Goal: Task Accomplishment & Management: Manage account settings

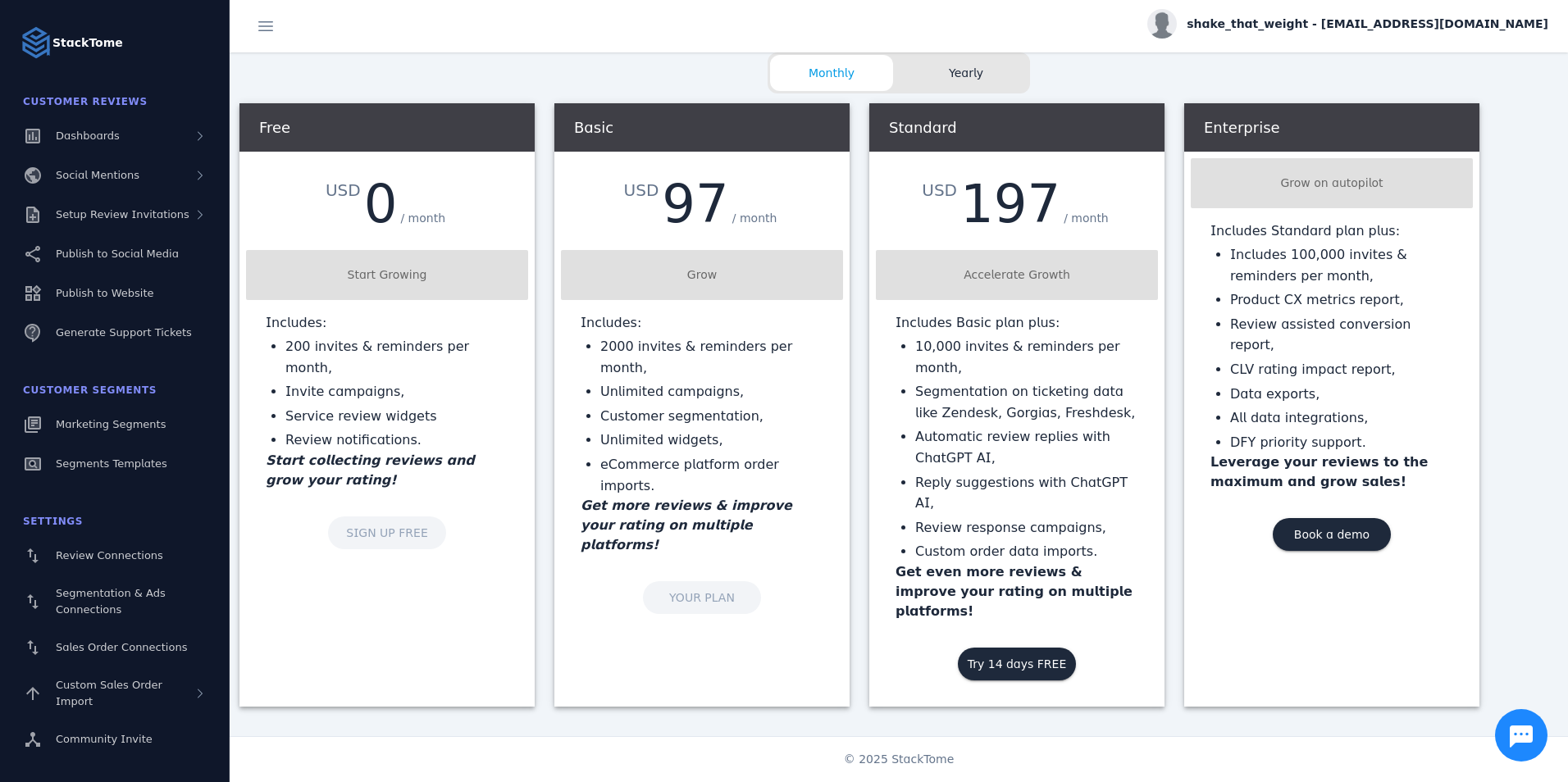
click at [390, 519] on div "Free USD 0 / month Start Growing Includes: 200 invites & reminders per month, I…" at bounding box center [387, 339] width 295 height 472
click at [1477, 28] on span "shake_that_weight - [EMAIL_ADDRESS][DOMAIN_NAME]" at bounding box center [1367, 24] width 361 height 18
click at [1478, 167] on span "Sign out" at bounding box center [1496, 158] width 48 height 20
